Goal: Task Accomplishment & Management: Manage account settings

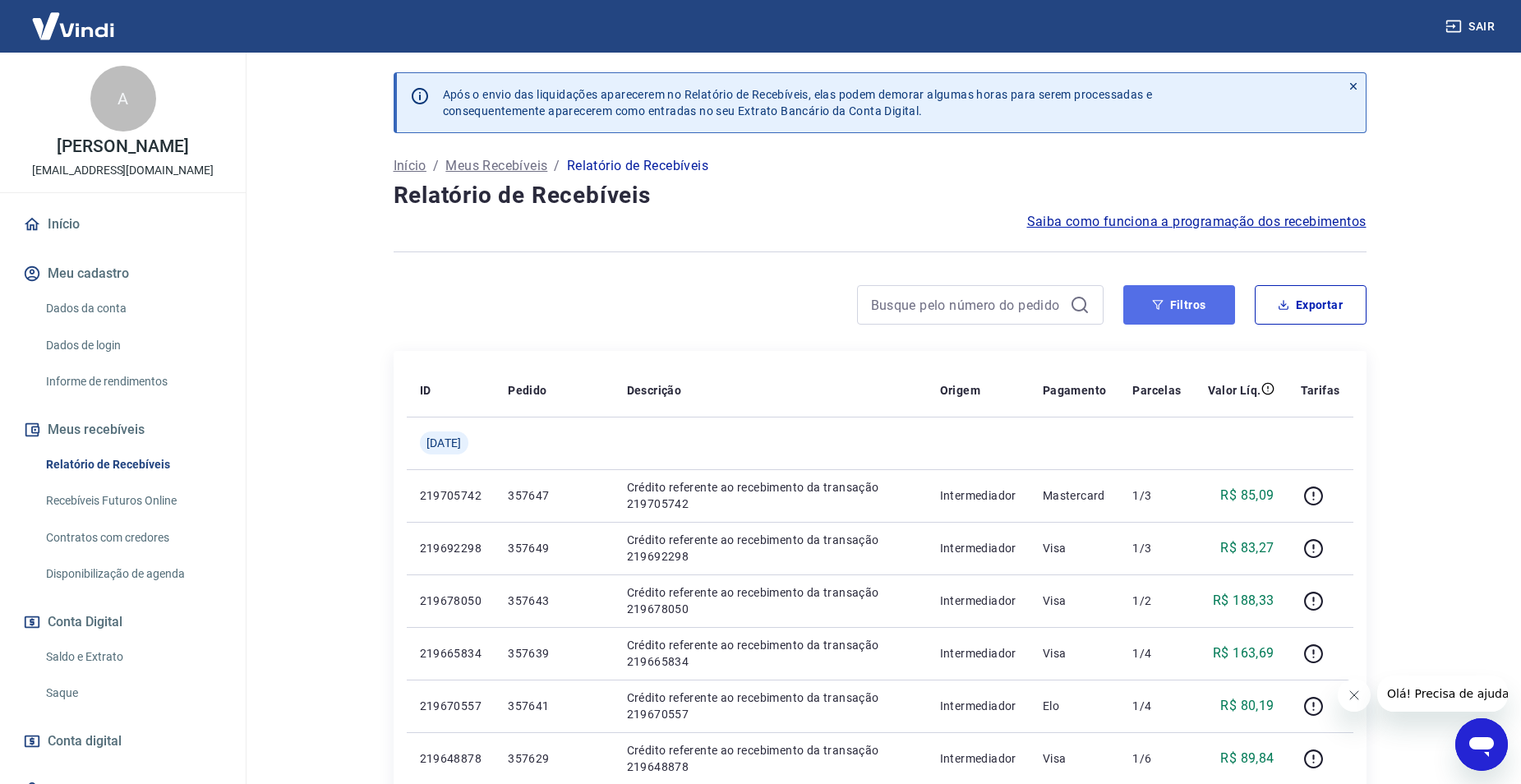
click at [1170, 303] on button "Filtros" at bounding box center [1179, 304] width 112 height 40
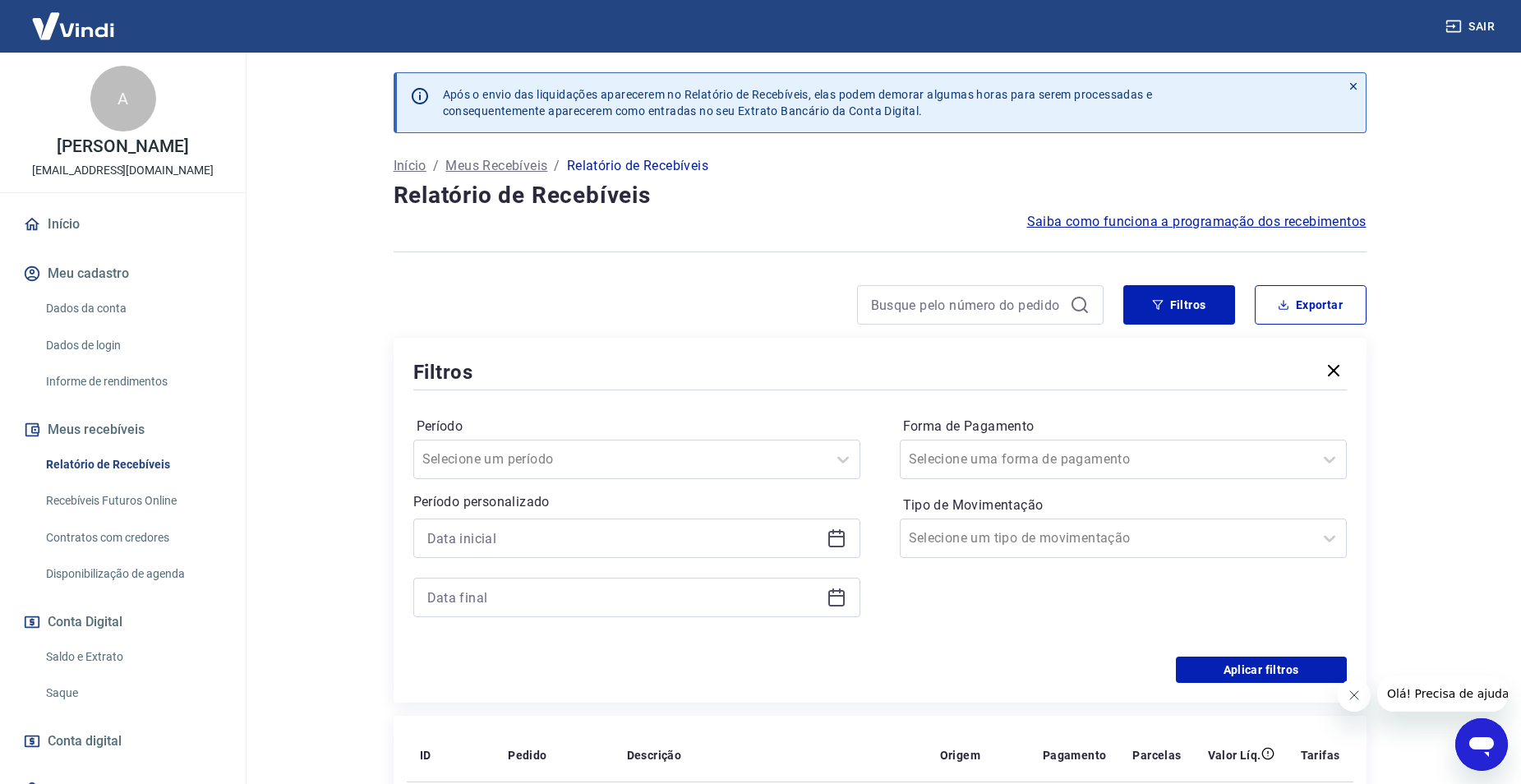
click at [619, 519] on div at bounding box center [637, 538] width 447 height 40
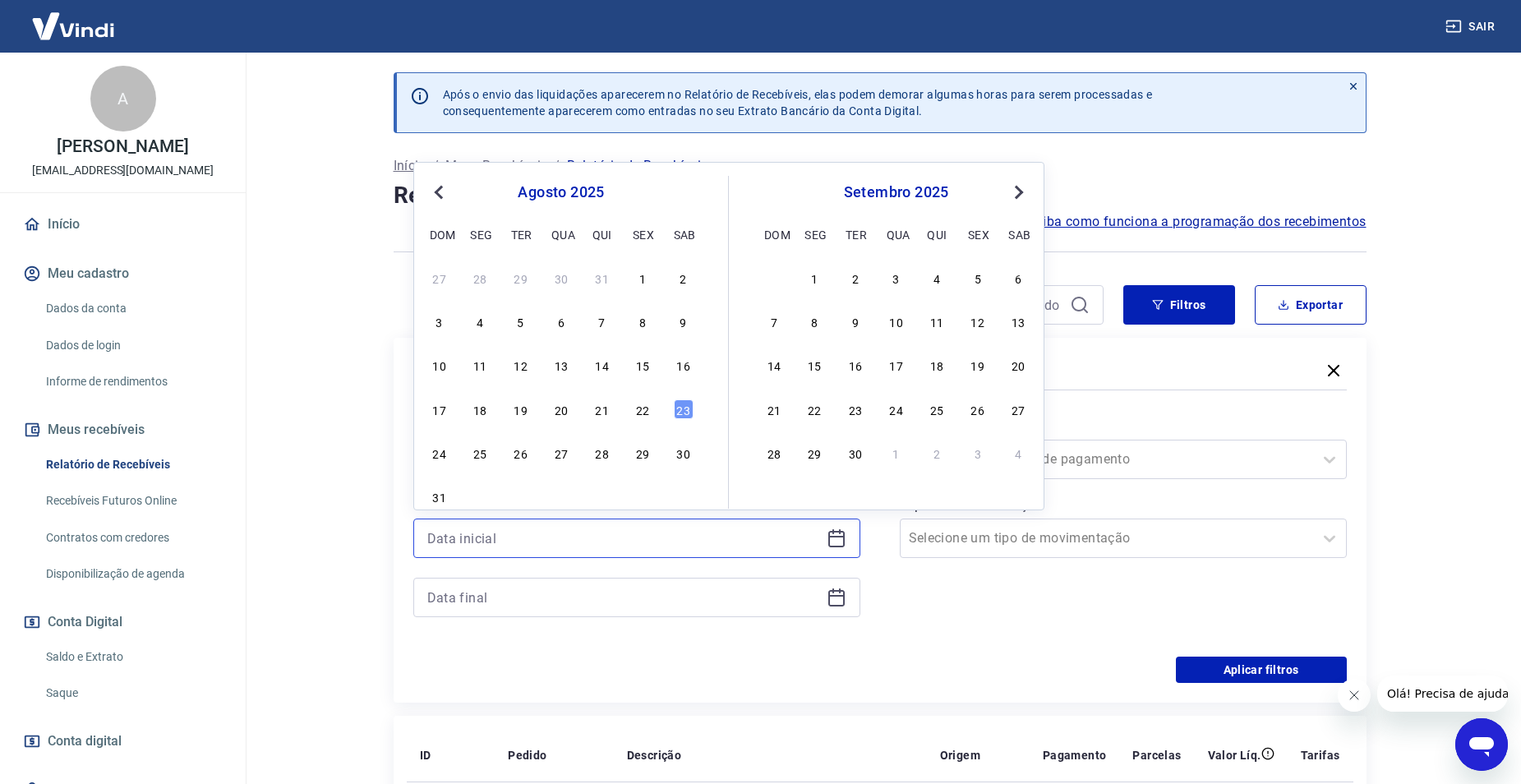
click at [587, 543] on input at bounding box center [623, 538] width 393 height 25
click at [647, 405] on div "22" at bounding box center [642, 409] width 20 height 20
type input "[DATE]"
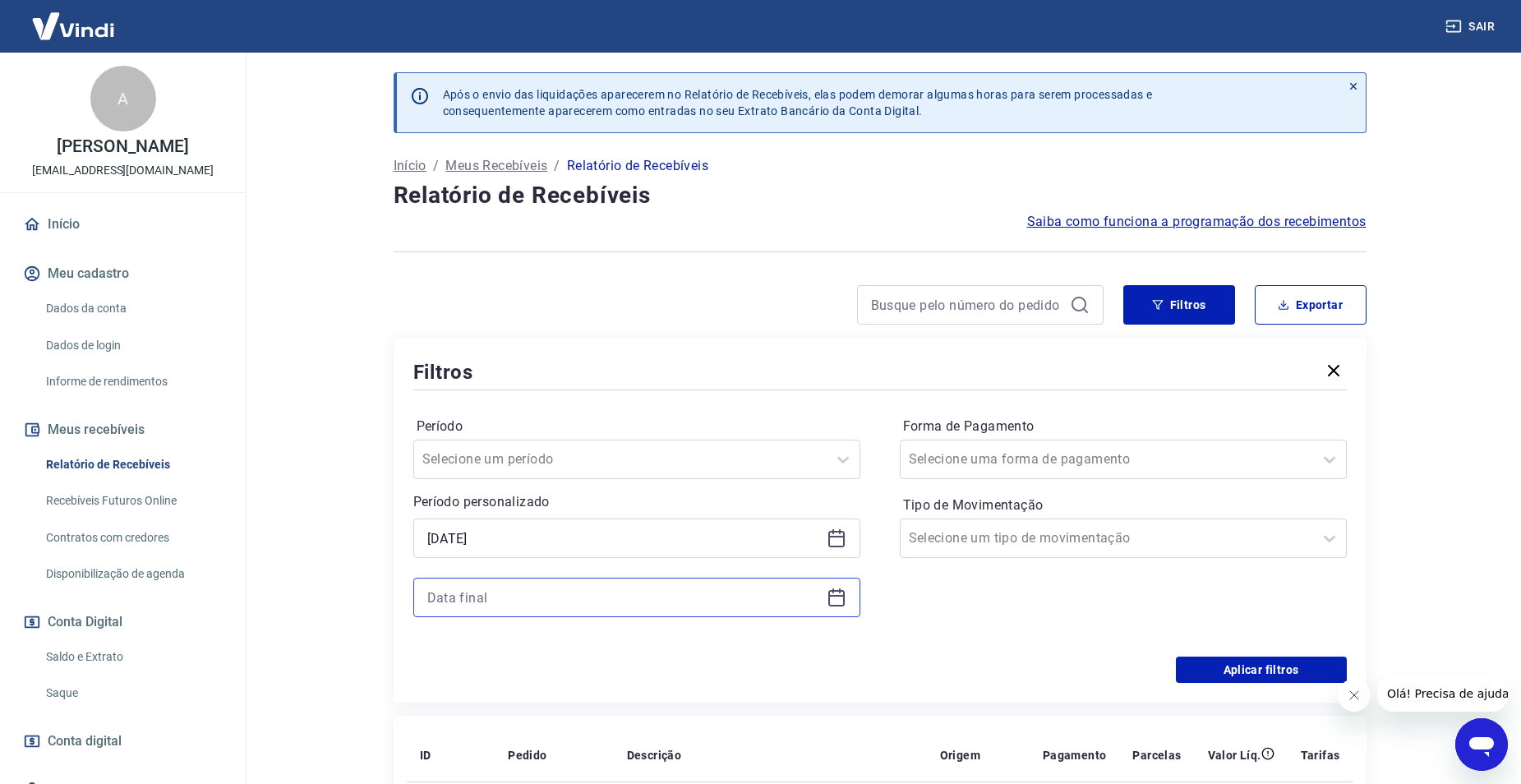
click at [558, 599] on input at bounding box center [623, 597] width 393 height 25
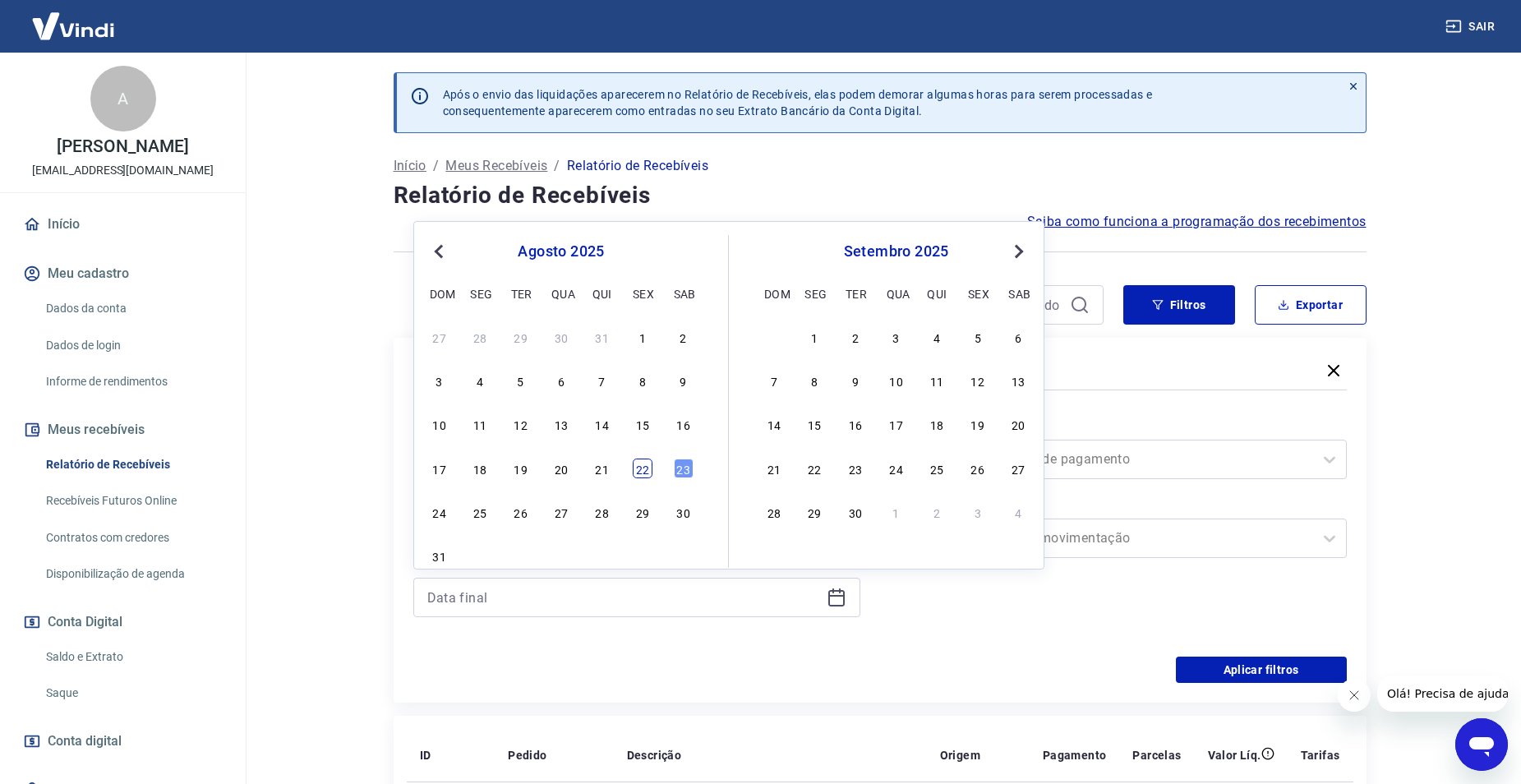
click at [637, 466] on div "22" at bounding box center [642, 467] width 20 height 20
type input "[DATE]"
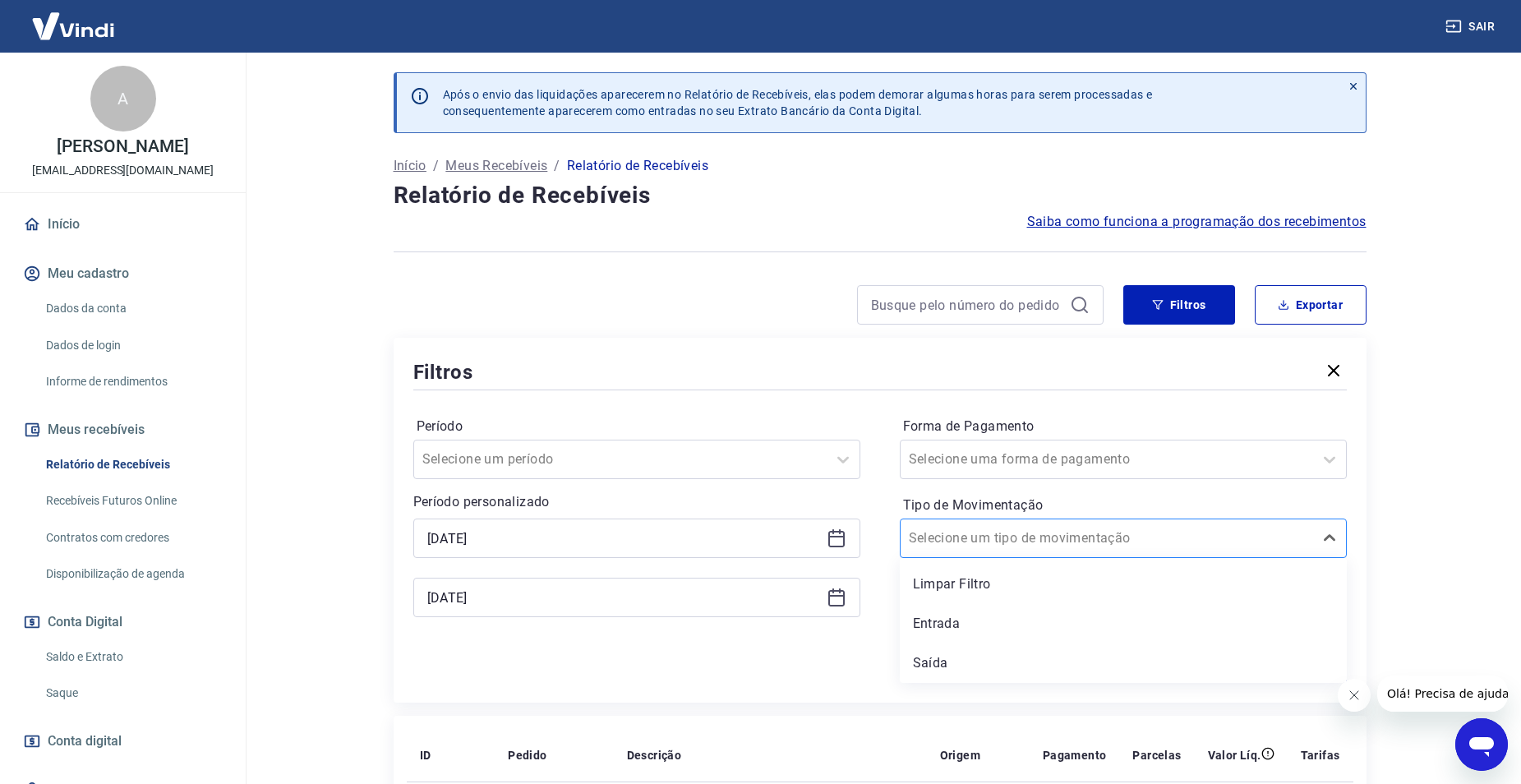
click at [1131, 540] on div at bounding box center [1106, 537] width 396 height 23
click at [1061, 617] on div "Entrada" at bounding box center [1123, 624] width 447 height 33
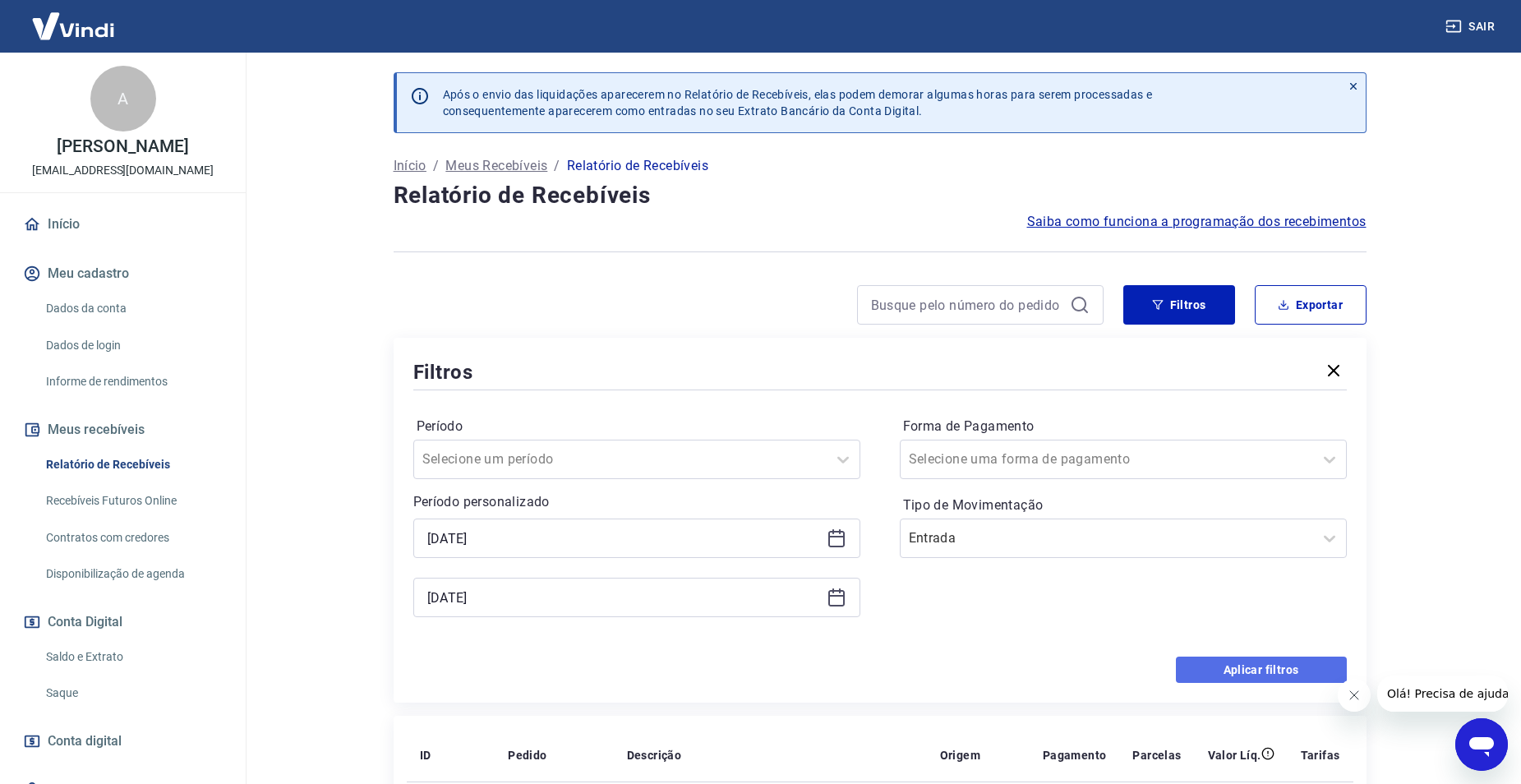
click at [1216, 673] on button "Aplicar filtros" at bounding box center [1261, 669] width 171 height 26
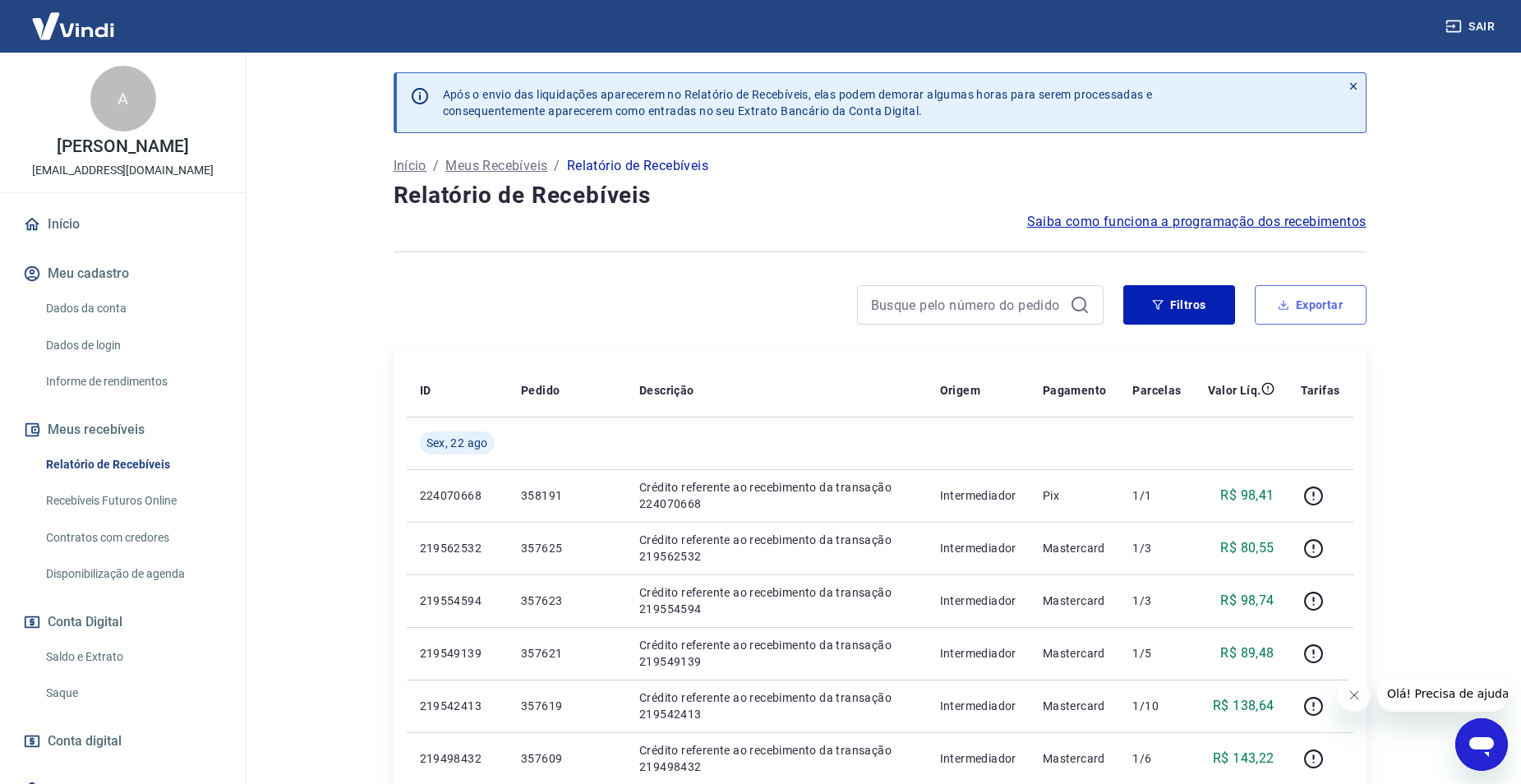
click at [1308, 310] on button "Exportar" at bounding box center [1310, 304] width 112 height 40
type input "[DATE]"
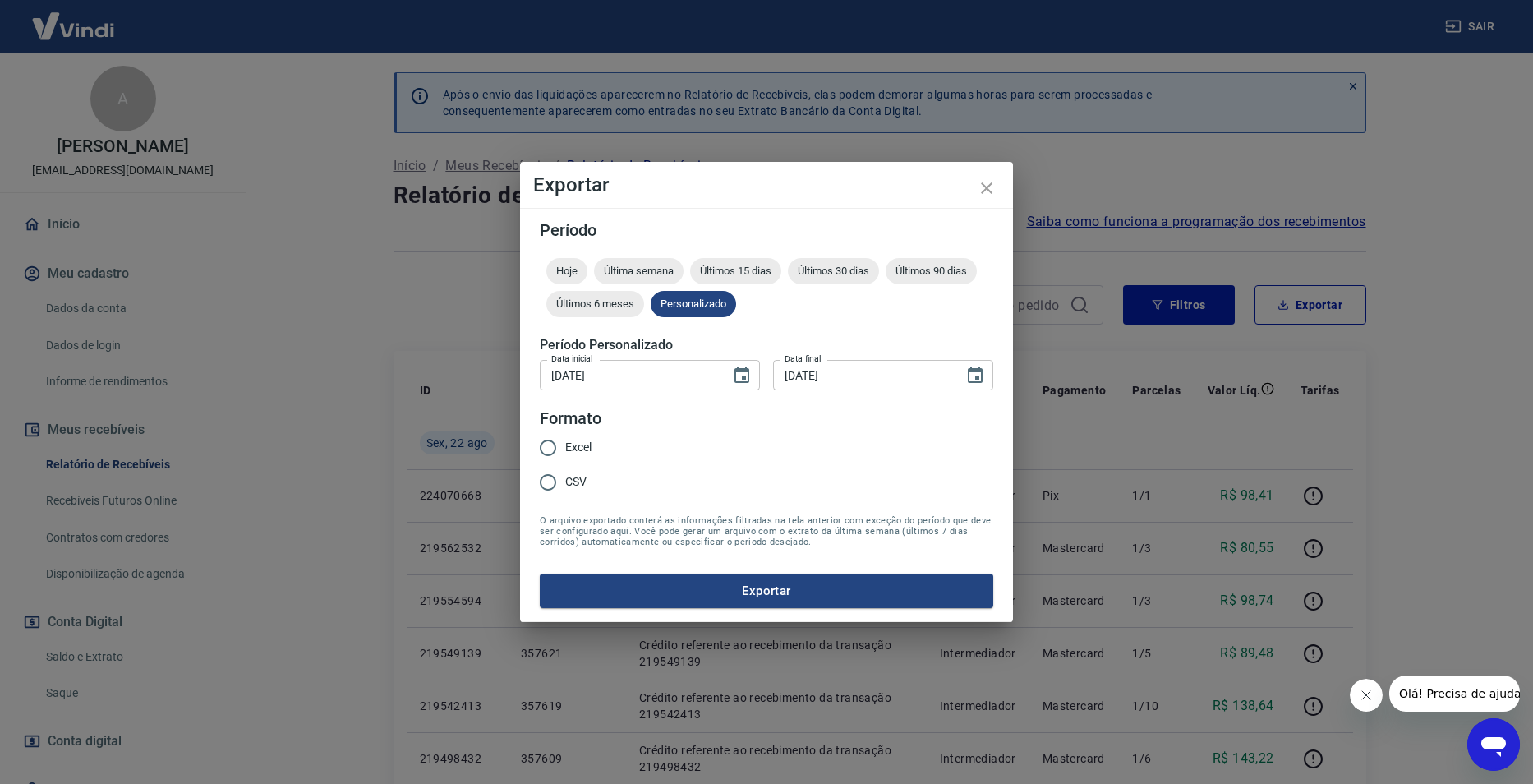
click at [594, 441] on div "Excel CSV" at bounding box center [572, 466] width 65 height 72
click at [593, 443] on div "Excel CSV" at bounding box center [572, 466] width 65 height 72
click at [586, 447] on span "Excel" at bounding box center [578, 448] width 26 height 17
click at [565, 447] on input "Excel" at bounding box center [548, 448] width 35 height 34
radio input "true"
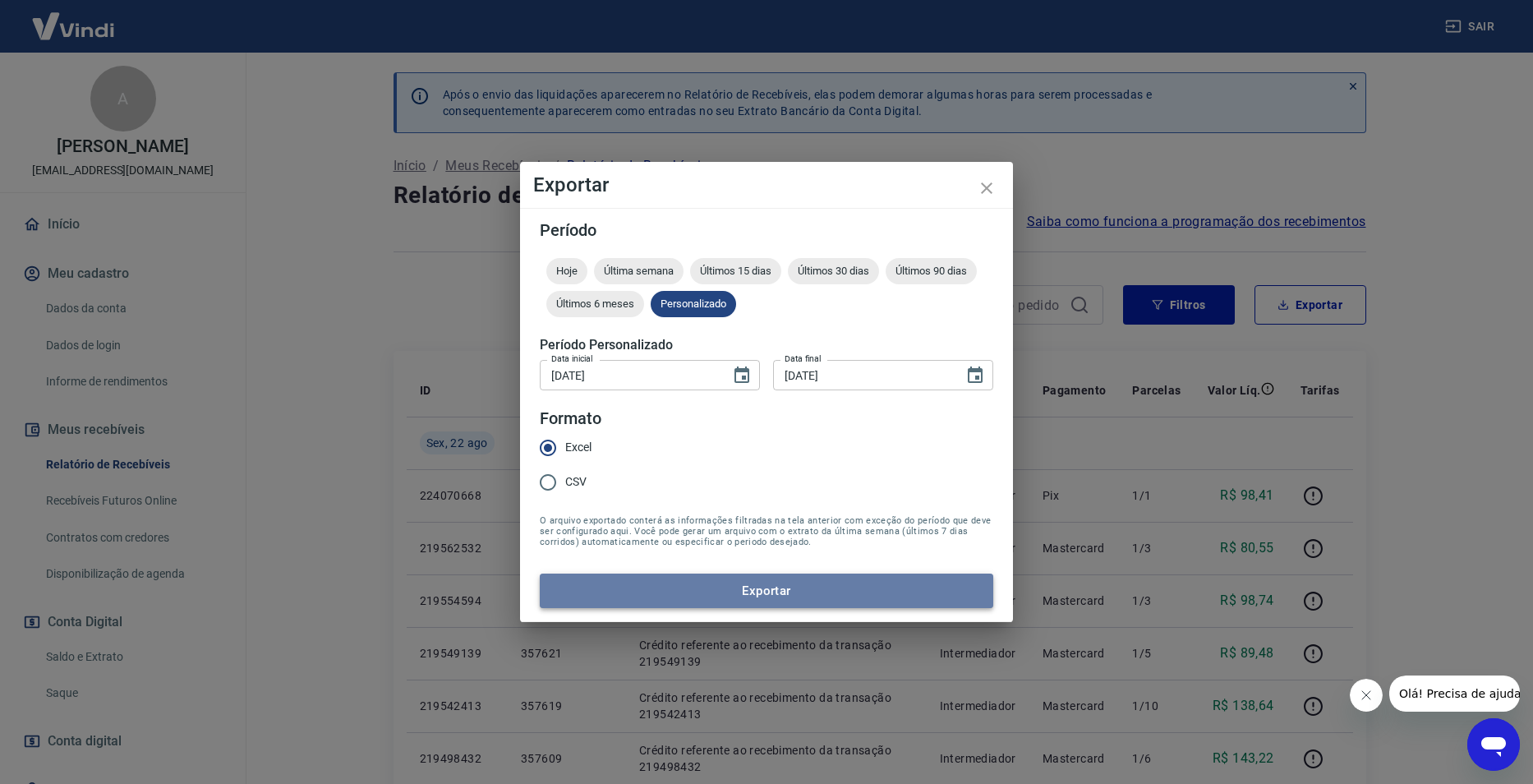
click at [801, 582] on button "Exportar" at bounding box center [767, 591] width 454 height 34
